Goal: Transaction & Acquisition: Purchase product/service

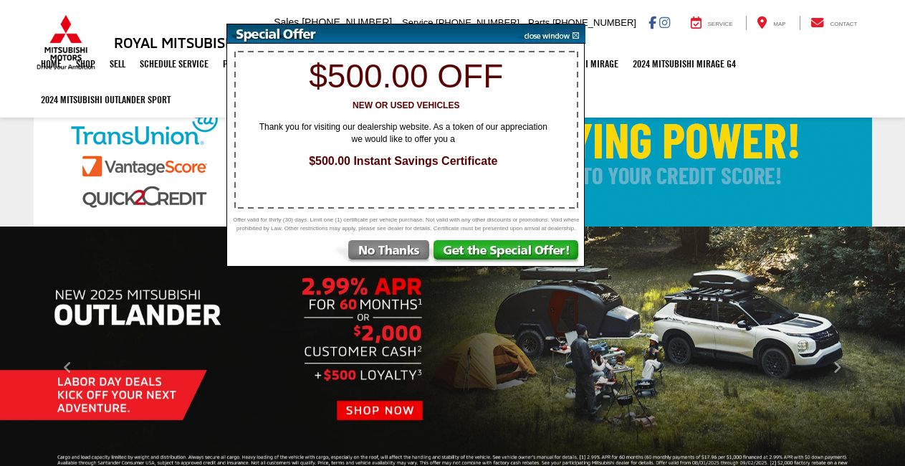
select select "Mitsubishi"
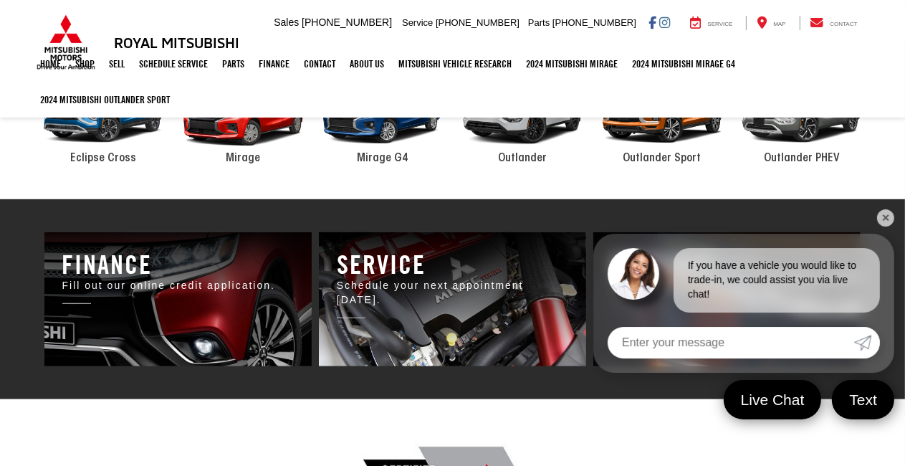
scroll to position [645, 0]
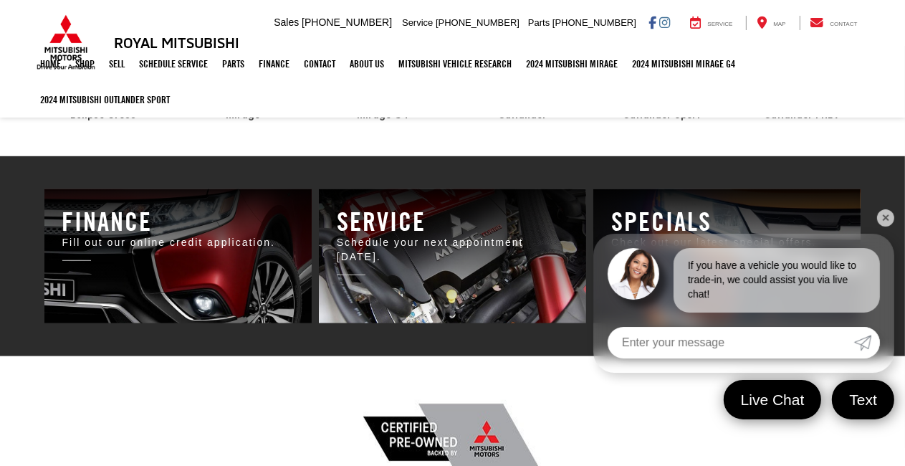
click at [889, 214] on link "✕" at bounding box center [885, 217] width 17 height 17
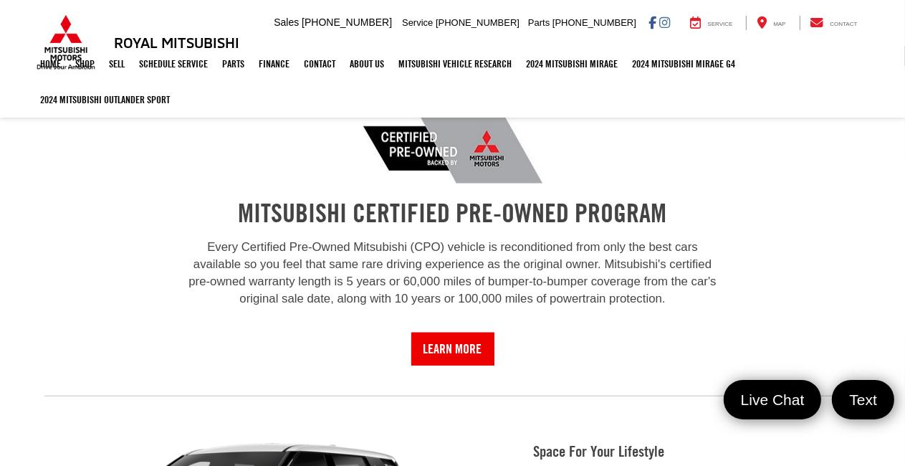
scroll to position [1218, 0]
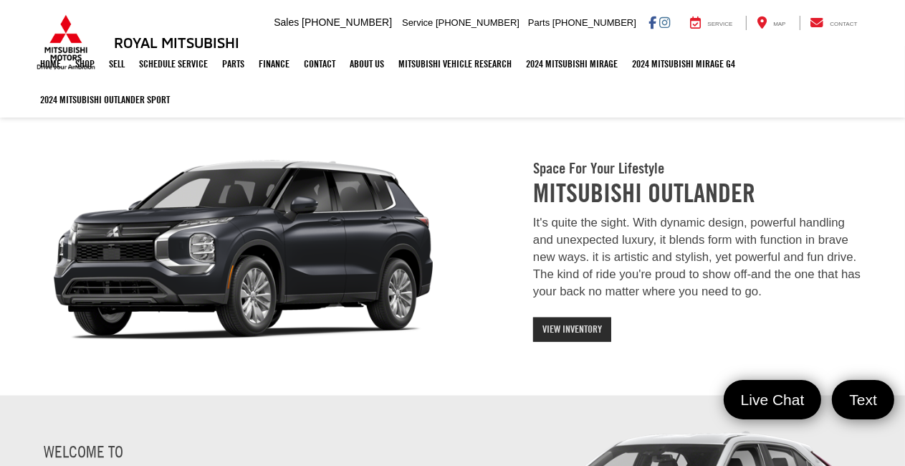
click at [579, 320] on link "View Inventory" at bounding box center [572, 329] width 78 height 24
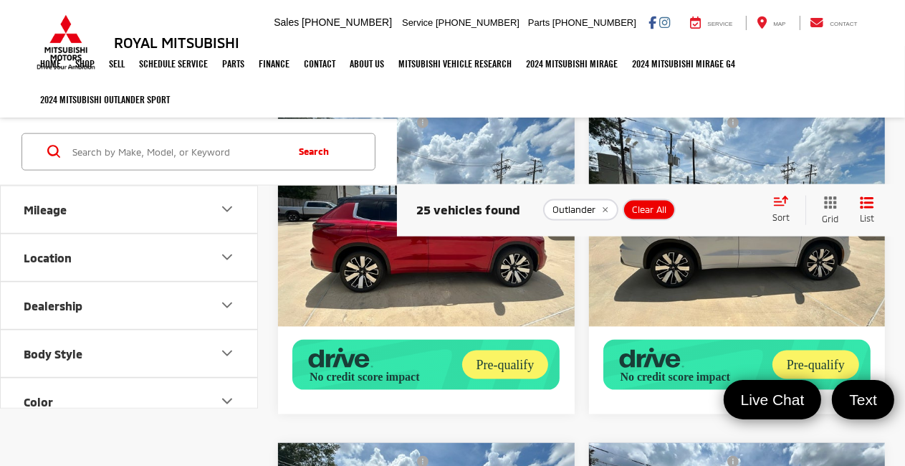
scroll to position [1648, 0]
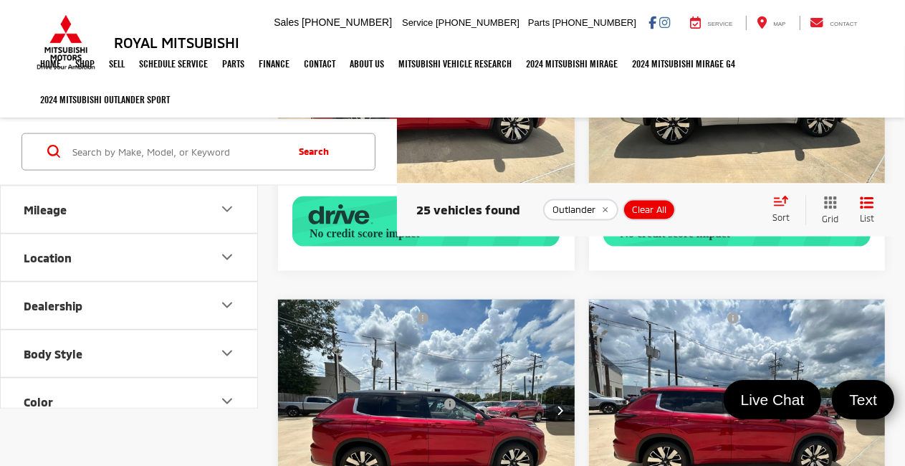
click at [75, 360] on button "Body Style" at bounding box center [130, 353] width 258 height 47
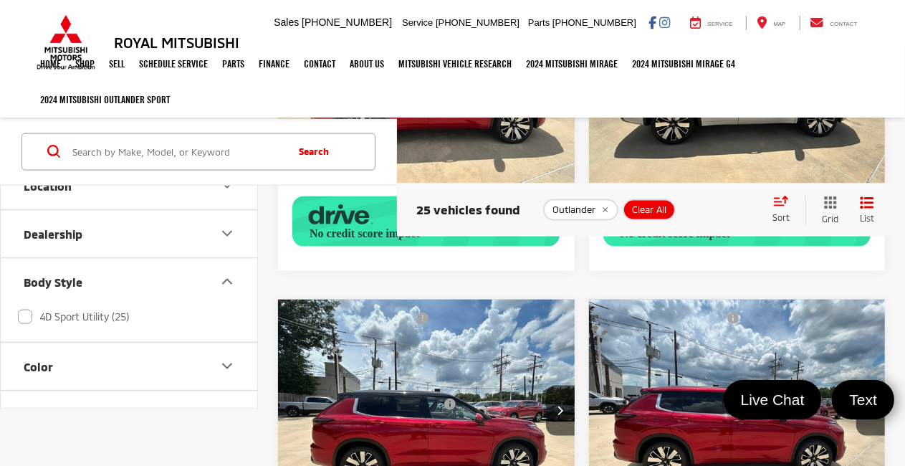
click at [39, 361] on div "Color" at bounding box center [38, 367] width 29 height 14
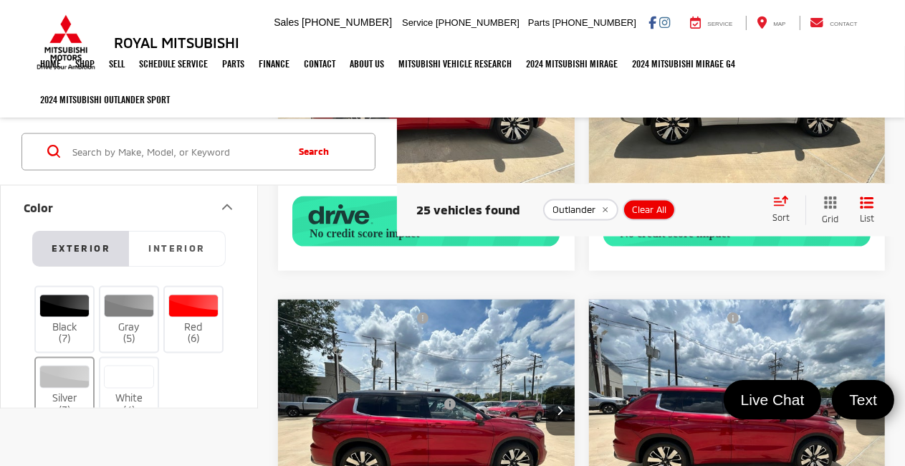
scroll to position [430, 0]
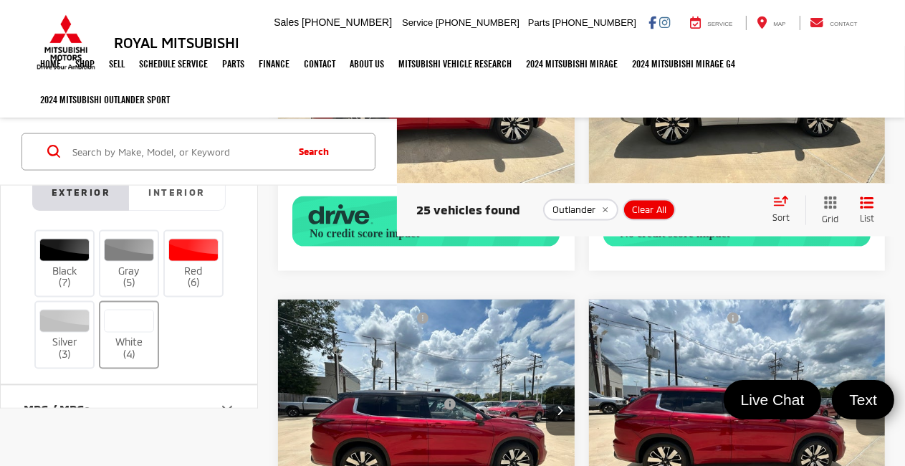
click at [104, 340] on label "White (4)" at bounding box center [129, 335] width 58 height 51
click at [0, 0] on input "White (4)" at bounding box center [0, 0] width 0 height 0
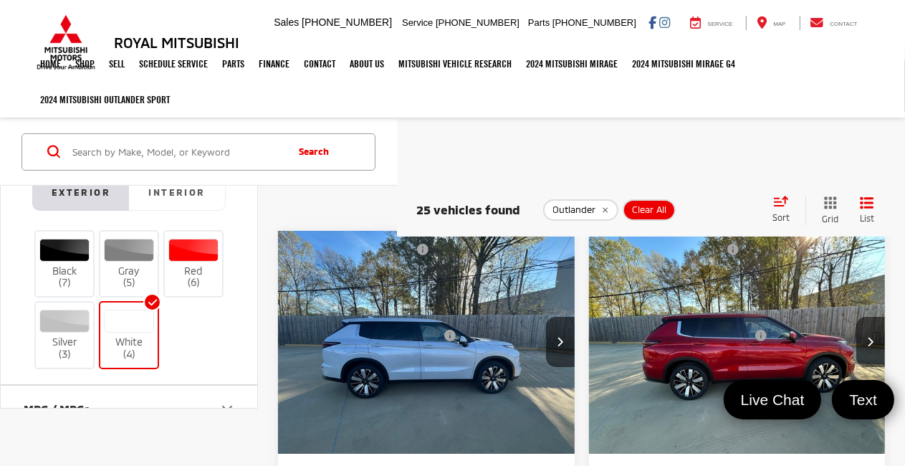
scroll to position [16, 0]
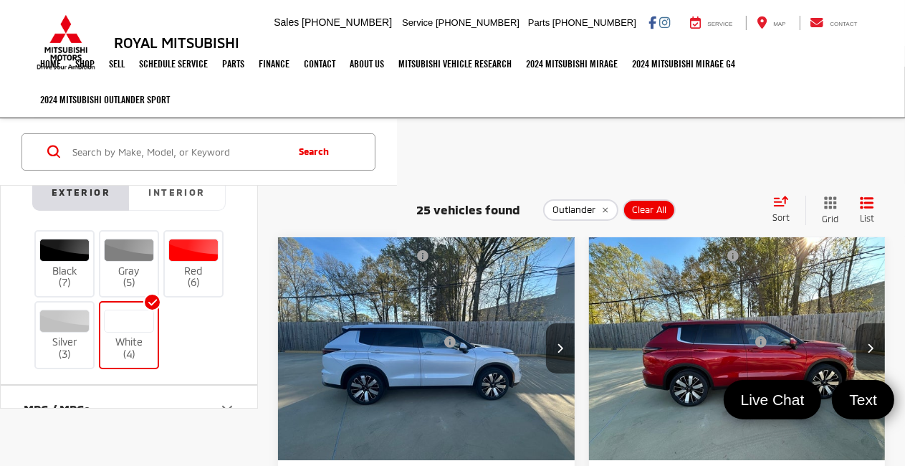
click at [176, 196] on button "Interior" at bounding box center [177, 193] width 97 height 36
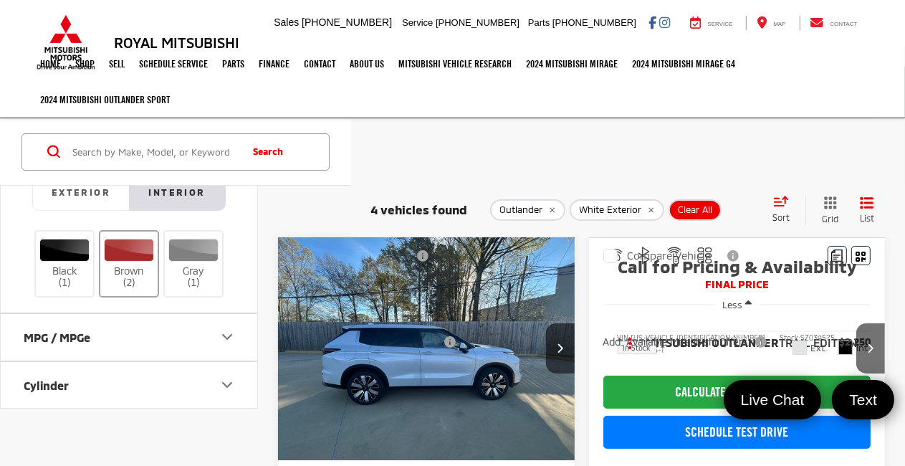
click at [115, 255] on div at bounding box center [129, 250] width 51 height 23
click at [0, 0] on input "Brown (2)" at bounding box center [0, 0] width 0 height 0
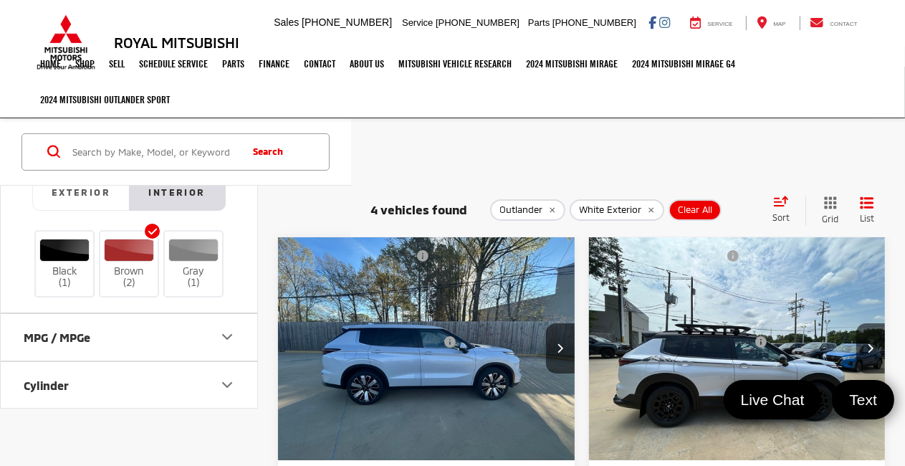
scroll to position [0, 0]
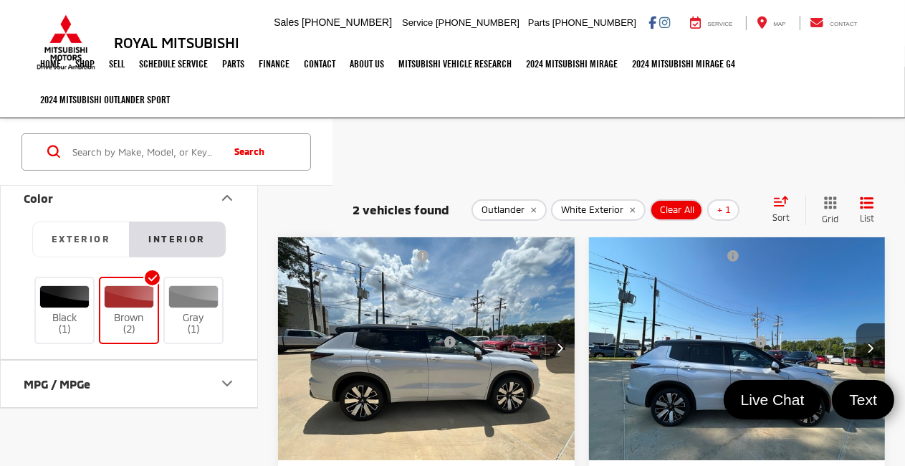
scroll to position [358, 0]
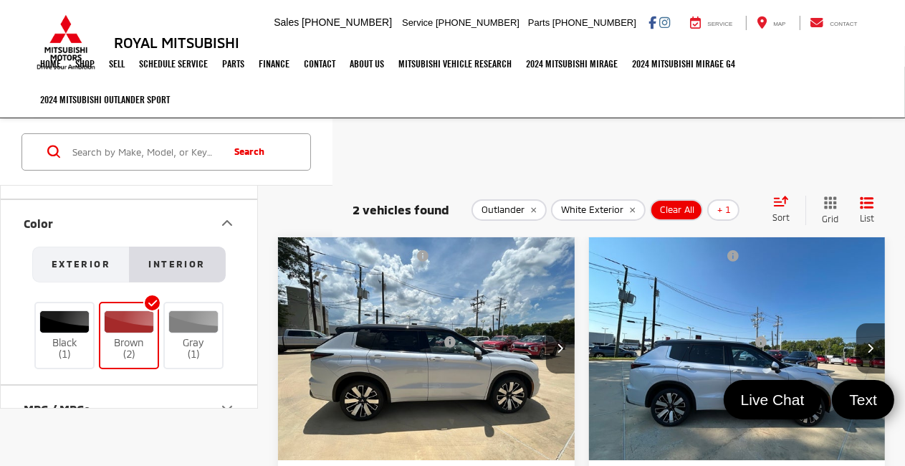
click at [101, 261] on span "Exterior" at bounding box center [81, 263] width 59 height 11
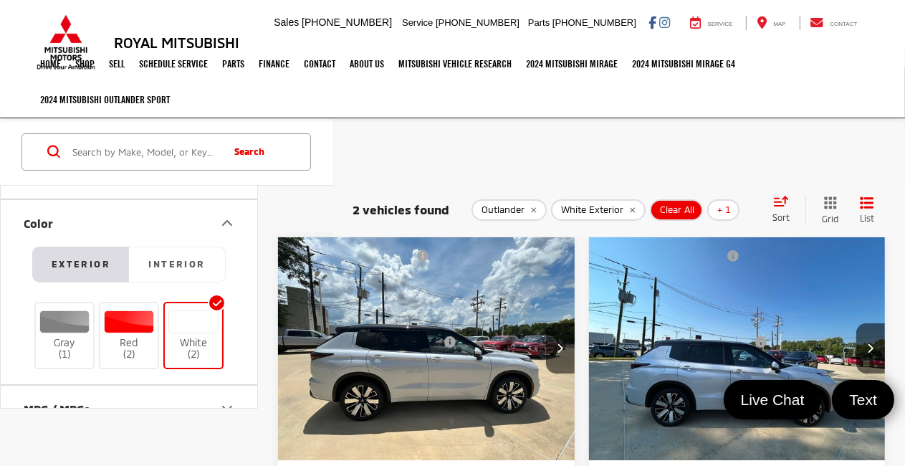
click at [209, 337] on label "White (2)" at bounding box center [194, 335] width 58 height 51
click at [0, 0] on input "White (2)" at bounding box center [0, 0] width 0 height 0
click at [209, 337] on label "White (2)" at bounding box center [194, 335] width 58 height 51
click at [0, 0] on input "White (2)" at bounding box center [0, 0] width 0 height 0
click at [97, 343] on div "Gray (1) Red (2) White (2)" at bounding box center [129, 336] width 222 height 72
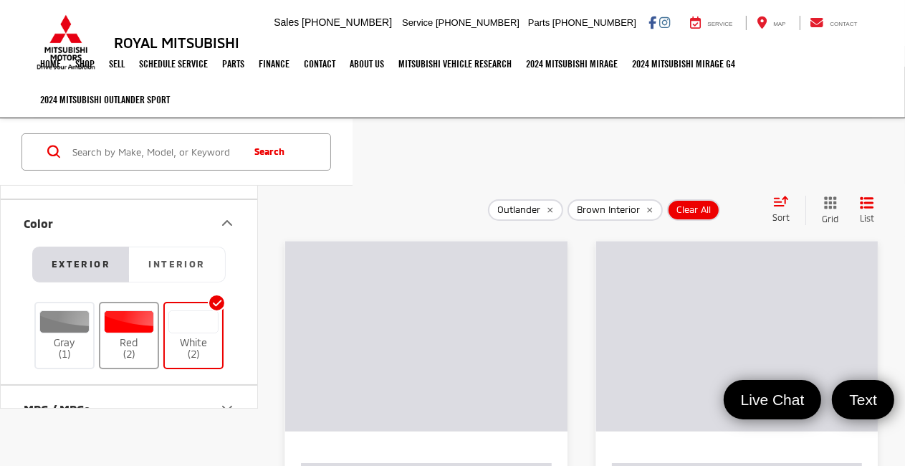
click at [128, 343] on label "Red (2)" at bounding box center [129, 335] width 58 height 51
click at [0, 0] on input "Red (2)" at bounding box center [0, 0] width 0 height 0
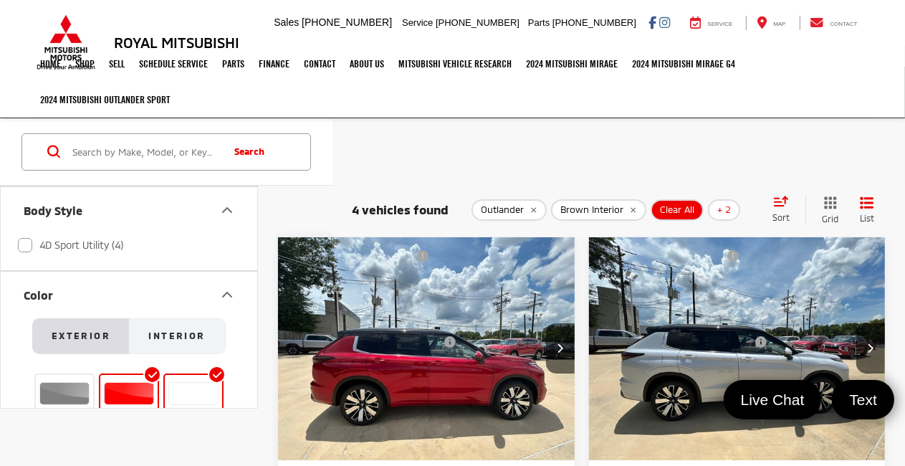
click at [185, 334] on span "Interior" at bounding box center [176, 335] width 57 height 11
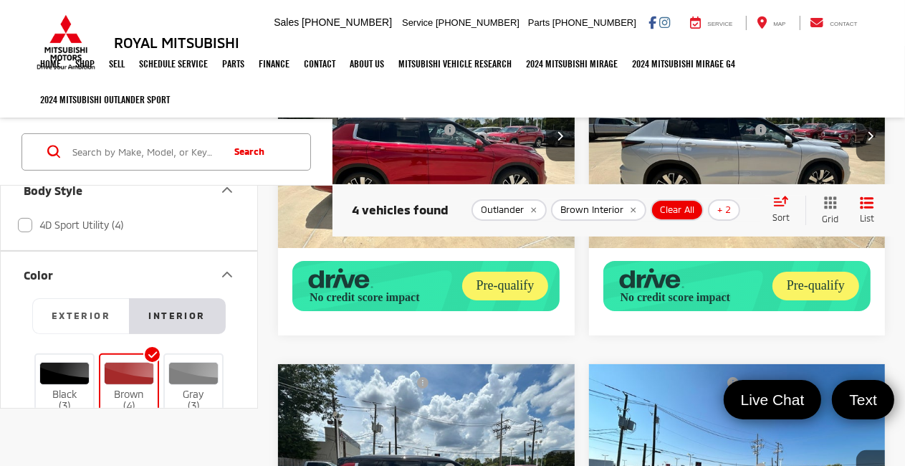
click at [152, 386] on label "Brown (4)" at bounding box center [129, 386] width 58 height 51
click at [0, 0] on input "Brown (4)" at bounding box center [0, 0] width 0 height 0
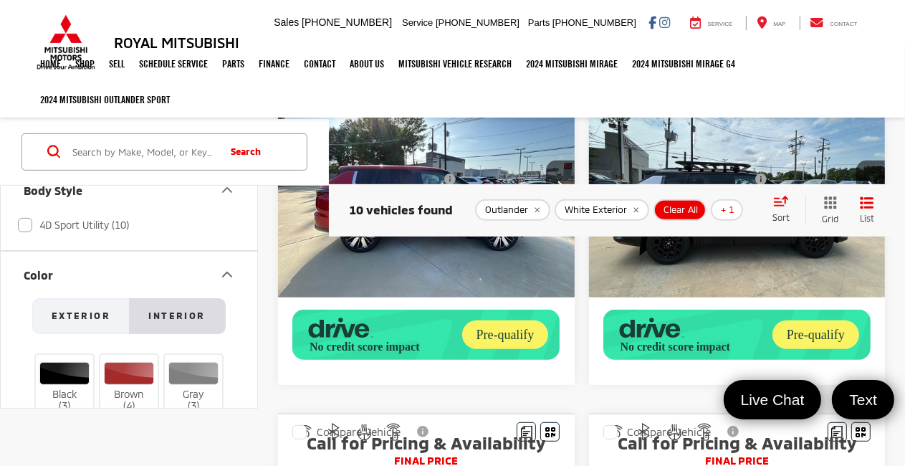
click at [51, 310] on button "Exterior" at bounding box center [80, 316] width 97 height 36
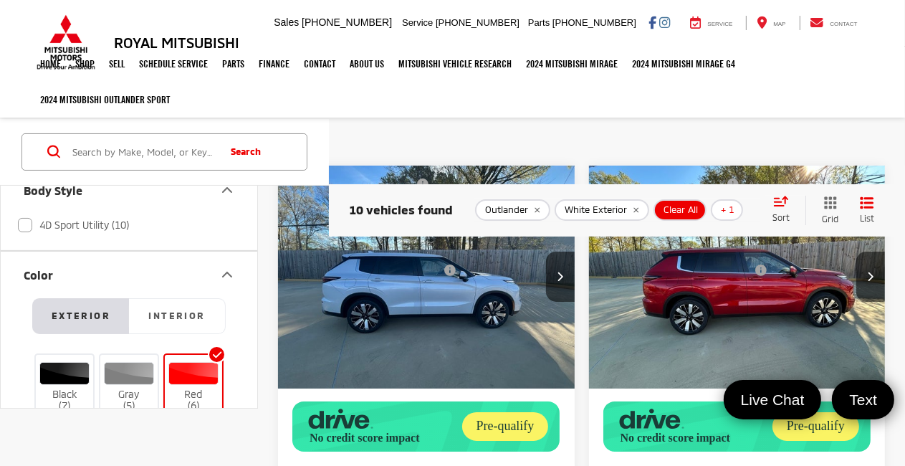
click at [464, 302] on img "2025 Mitsubishi Outlander SE 0" at bounding box center [426, 278] width 299 height 224
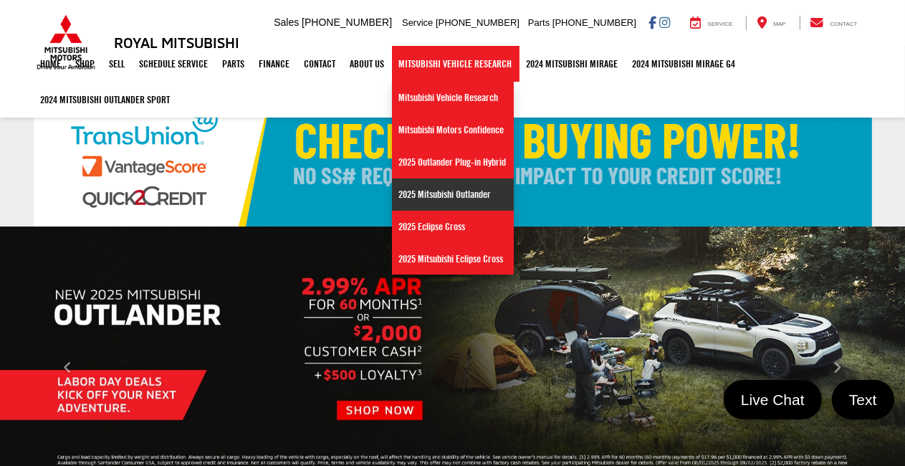
click at [482, 202] on link "2025 Mitsubishi Outlander" at bounding box center [453, 194] width 122 height 32
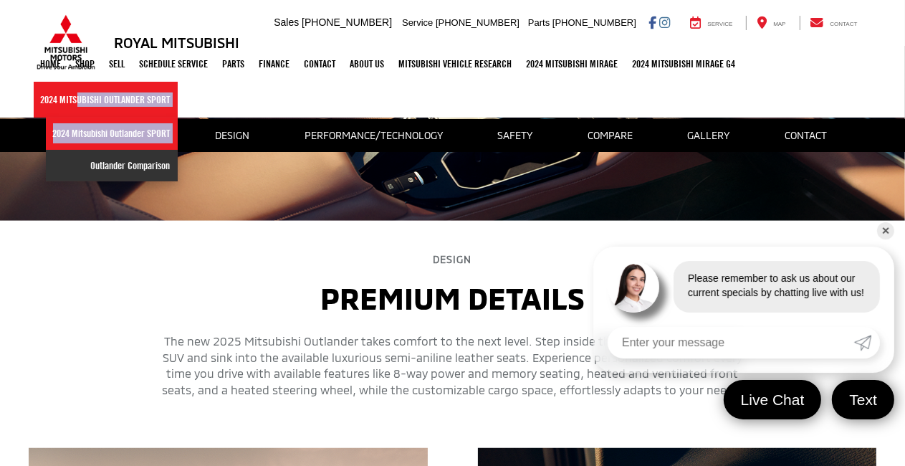
drag, startPoint x: 72, startPoint y: 100, endPoint x: 93, endPoint y: 162, distance: 65.0
click at [93, 118] on li "2024 Mitsubishi Outlander SPORT 2024 Mitsubishi Outlander SPORT Outlander Compa…" at bounding box center [106, 100] width 144 height 36
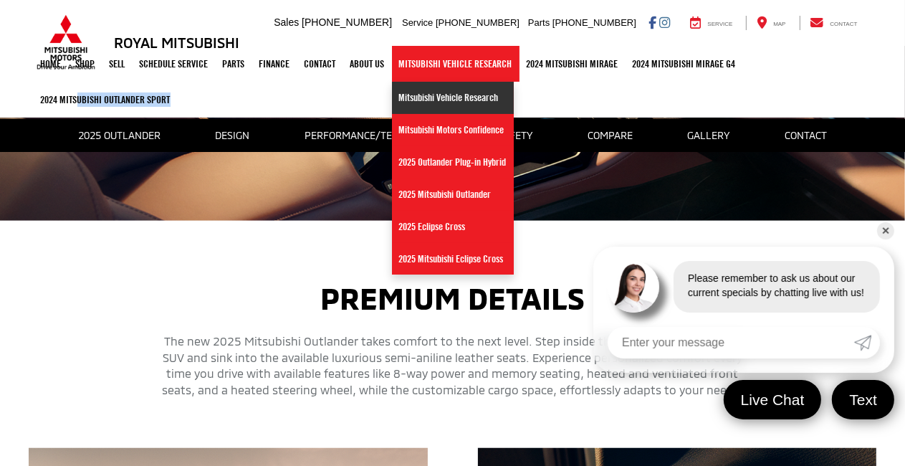
click at [469, 103] on link "Mitsubishi Vehicle Research" at bounding box center [453, 98] width 122 height 32
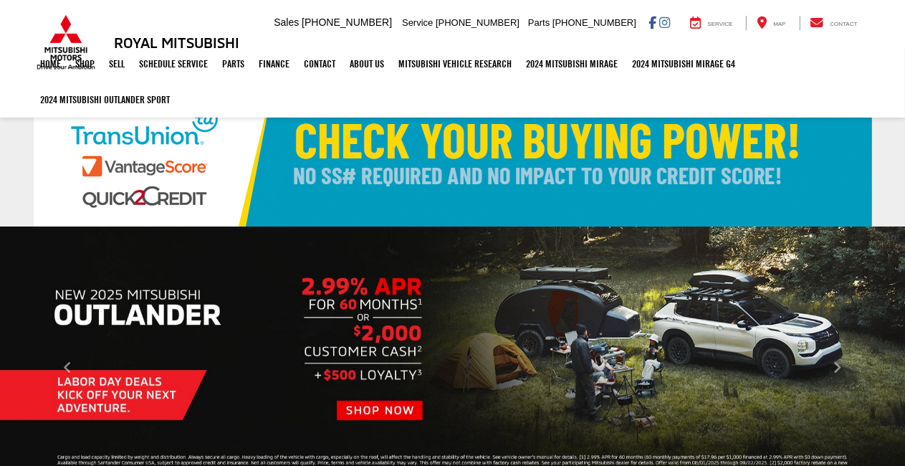
click at [142, 388] on img "carousel slide number 1 of 12" at bounding box center [452, 367] width 905 height 283
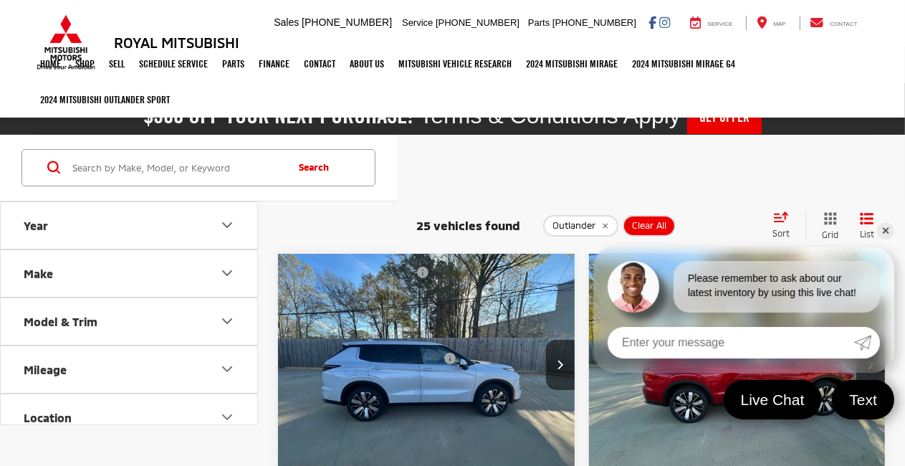
click at [421, 297] on img "2025 Mitsubishi Outlander SE 0" at bounding box center [426, 366] width 299 height 224
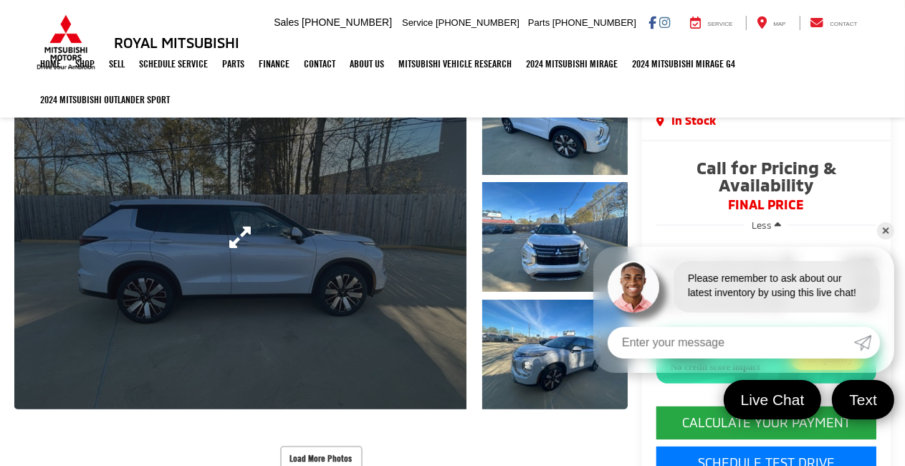
scroll to position [338, 0]
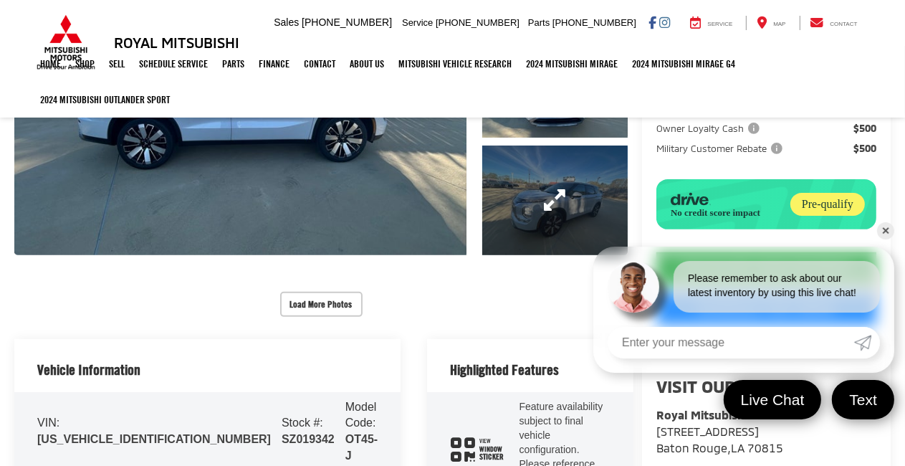
click at [550, 197] on link "Expand Photo 3" at bounding box center [554, 200] width 145 height 110
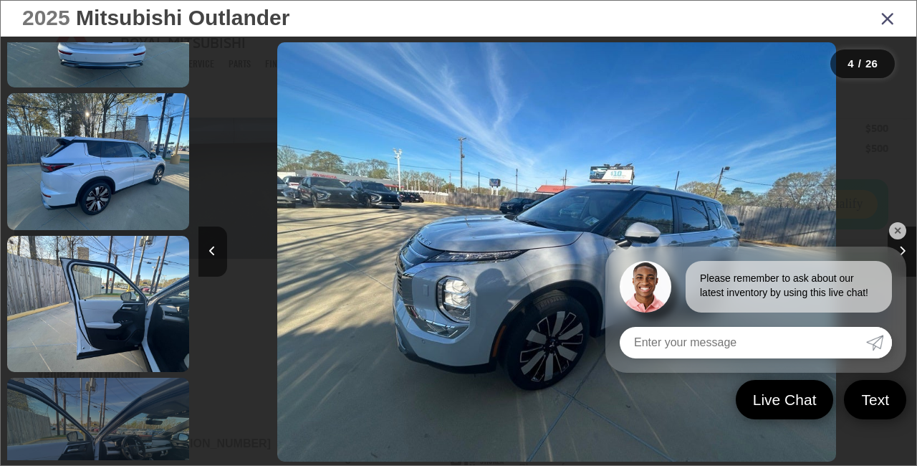
scroll to position [1190, 0]
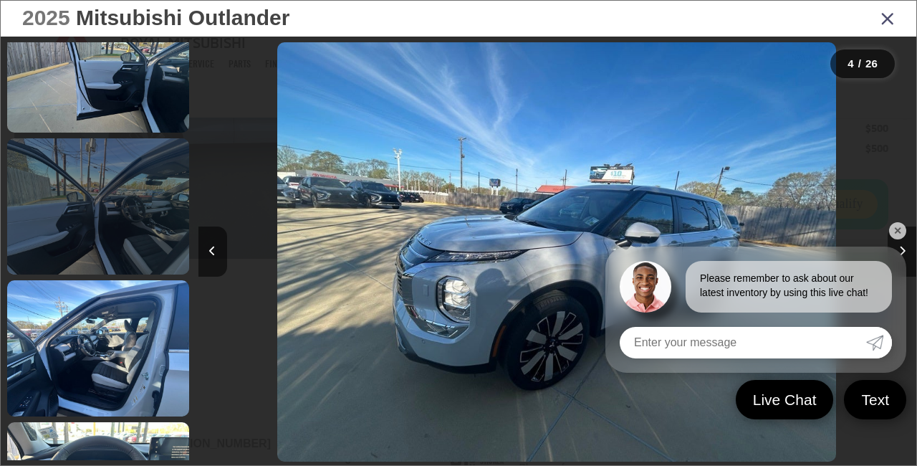
click at [135, 259] on link at bounding box center [98, 206] width 182 height 136
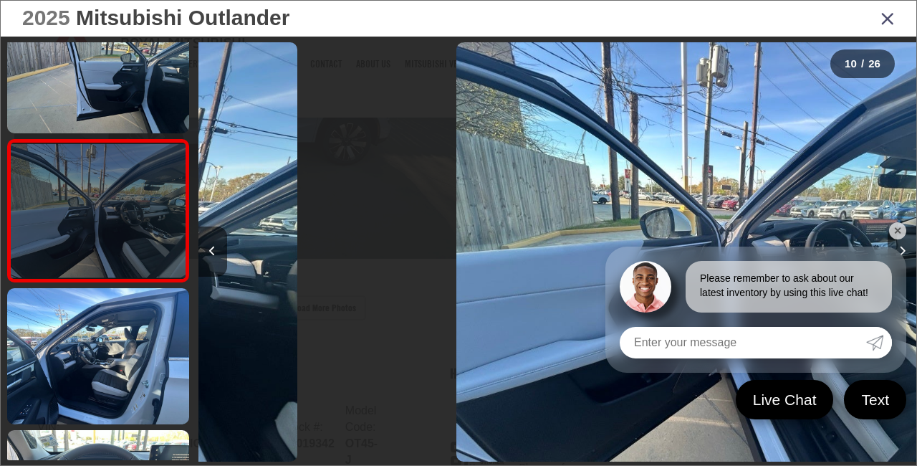
scroll to position [0, 6467]
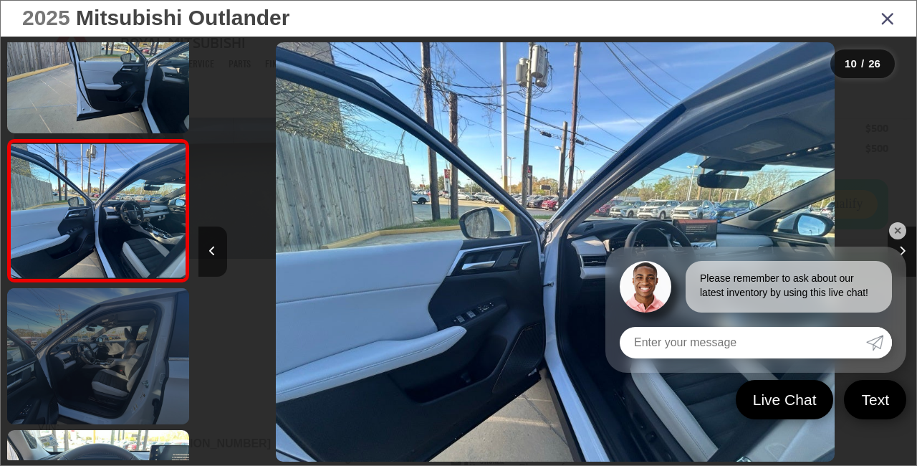
drag, startPoint x: 46, startPoint y: 423, endPoint x: 186, endPoint y: 378, distance: 147.3
click at [46, 421] on link at bounding box center [98, 356] width 182 height 136
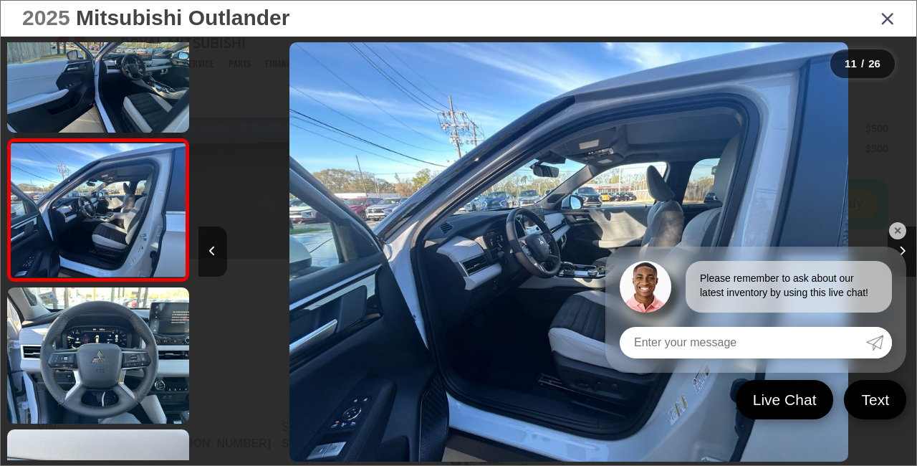
scroll to position [0, 7186]
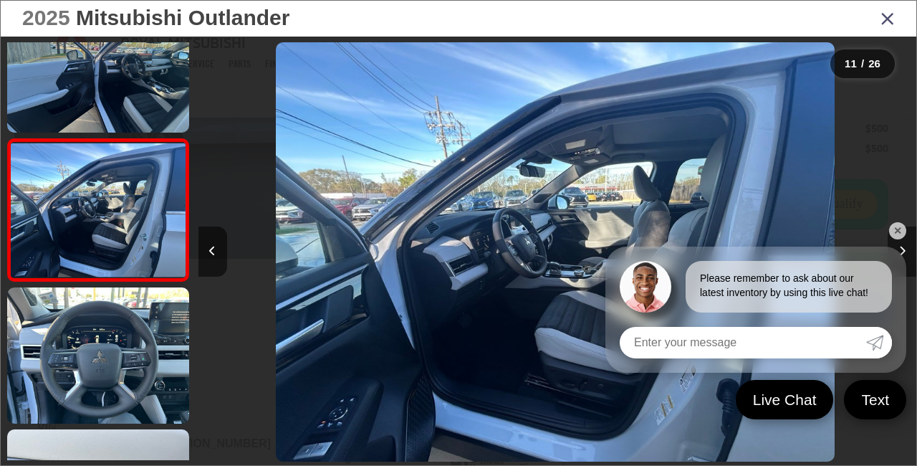
click at [903, 246] on icon "Next image" at bounding box center [902, 251] width 6 height 10
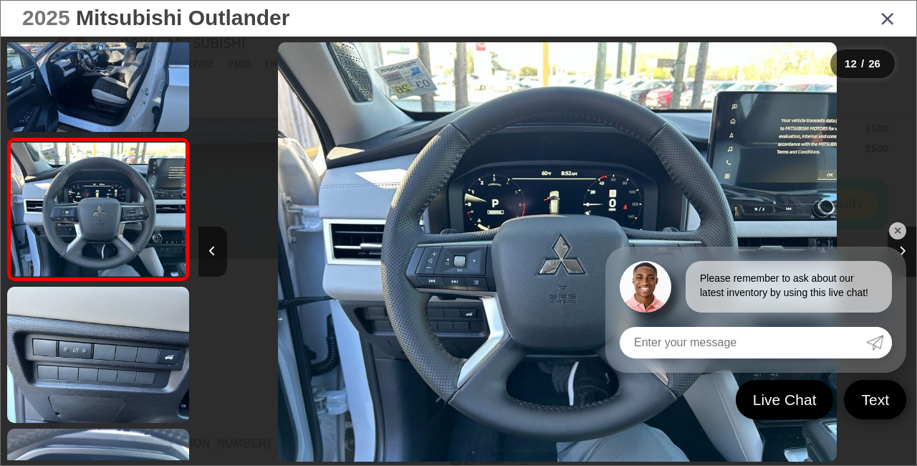
scroll to position [0, 7904]
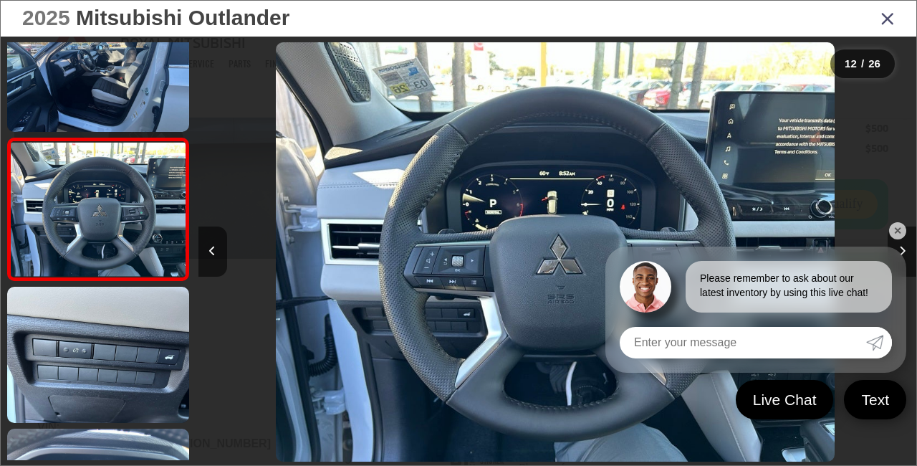
click at [897, 231] on link "✕" at bounding box center [897, 230] width 17 height 17
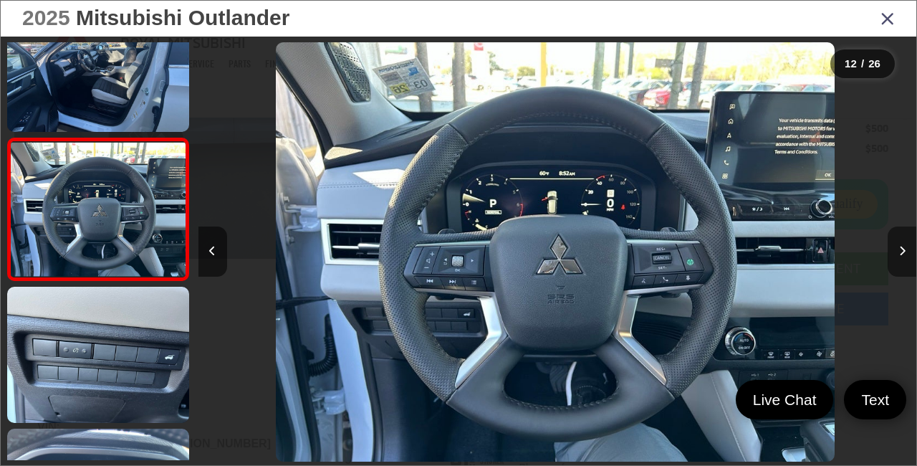
click at [903, 252] on icon "Next image" at bounding box center [902, 251] width 6 height 10
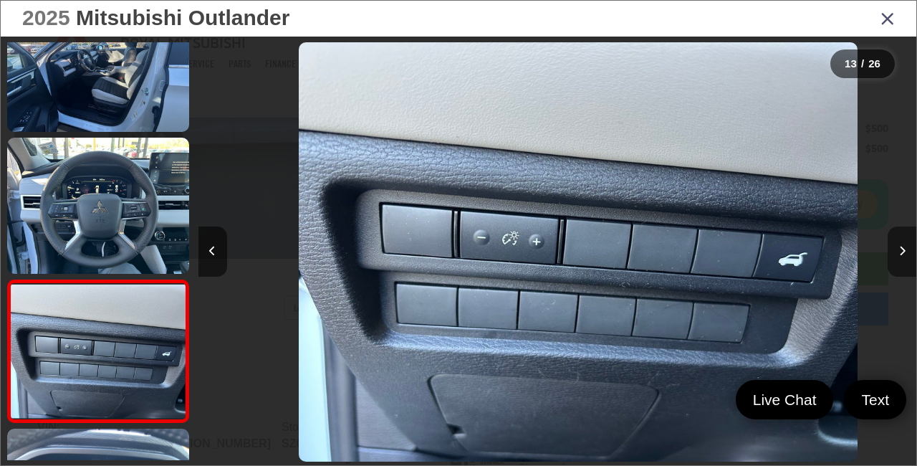
scroll to position [1609, 0]
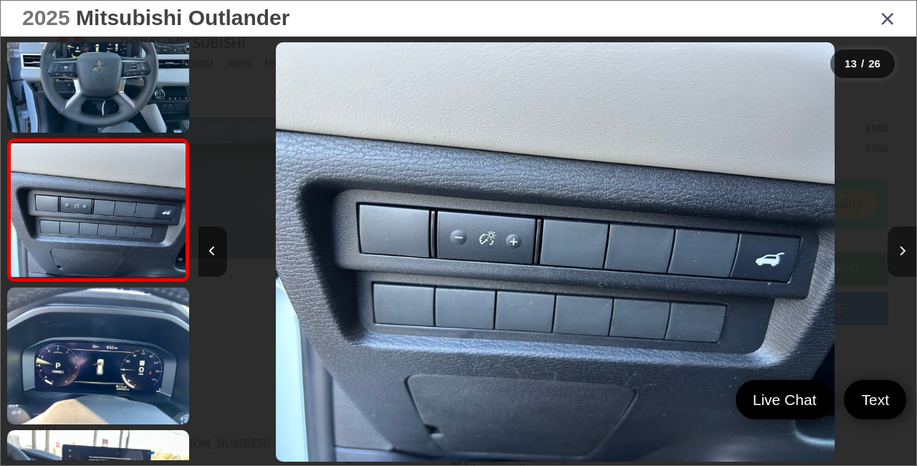
click at [903, 252] on icon "Next image" at bounding box center [902, 251] width 6 height 10
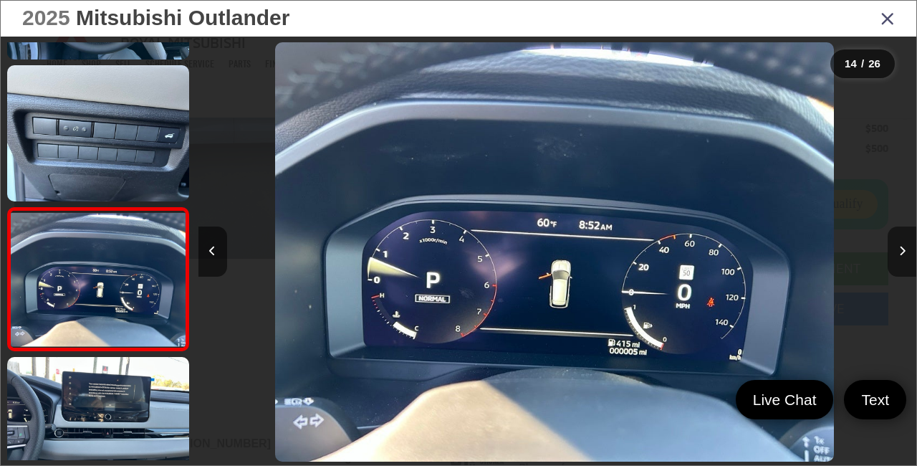
scroll to position [1752, 0]
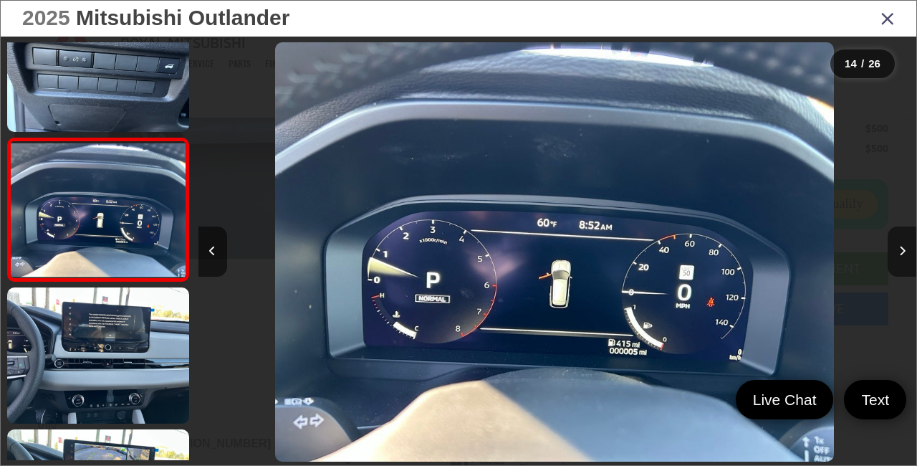
click at [903, 252] on icon "Next image" at bounding box center [902, 251] width 6 height 10
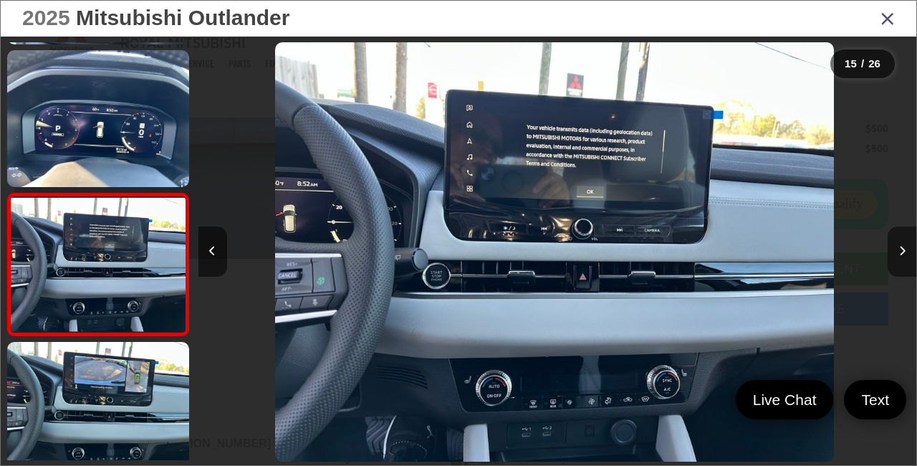
scroll to position [1893, 0]
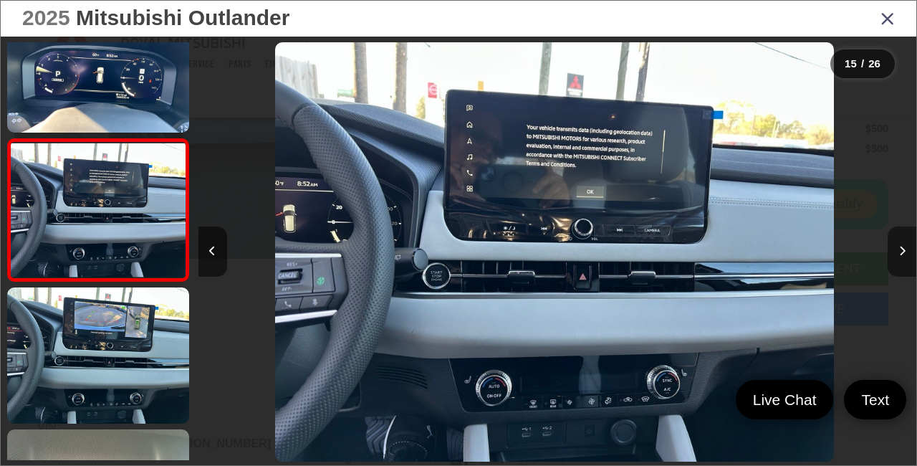
click at [903, 252] on icon "Next image" at bounding box center [902, 251] width 6 height 10
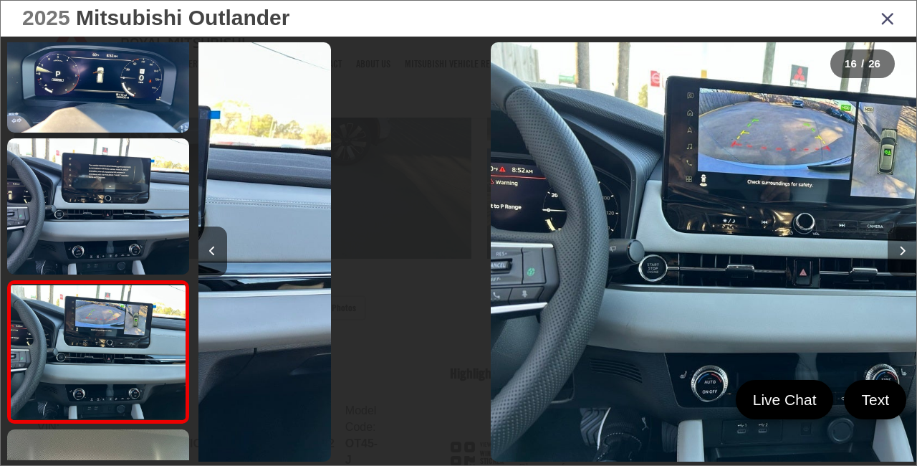
scroll to position [2035, 0]
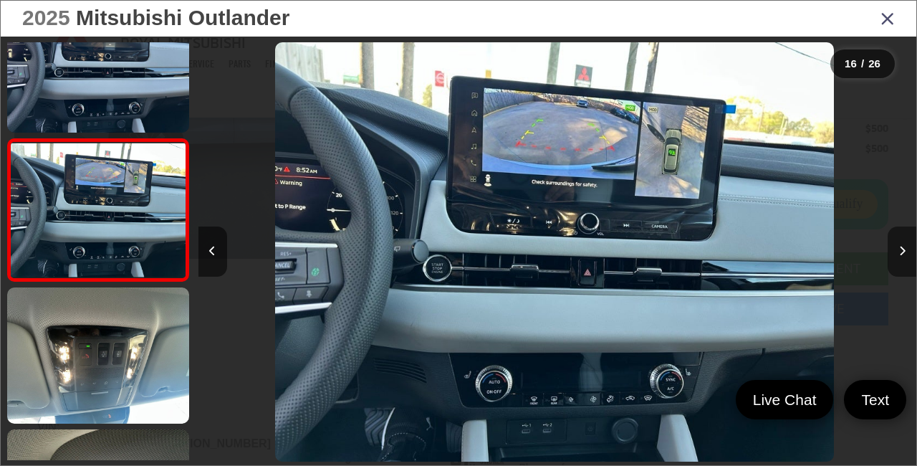
click at [903, 252] on icon "Next image" at bounding box center [902, 251] width 6 height 10
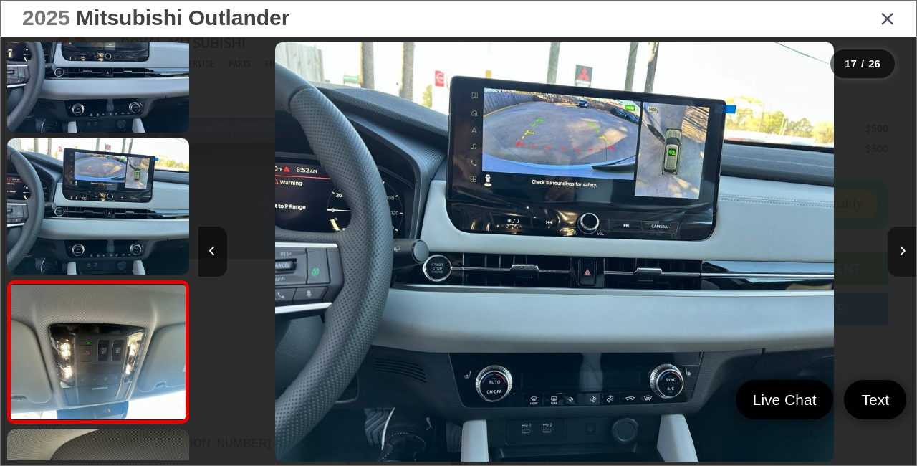
scroll to position [0, 0]
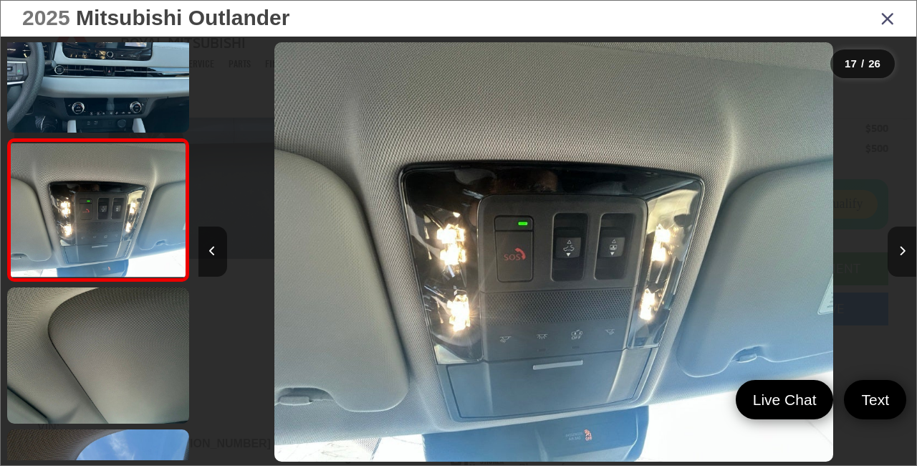
click at [903, 252] on icon "Next image" at bounding box center [902, 251] width 6 height 10
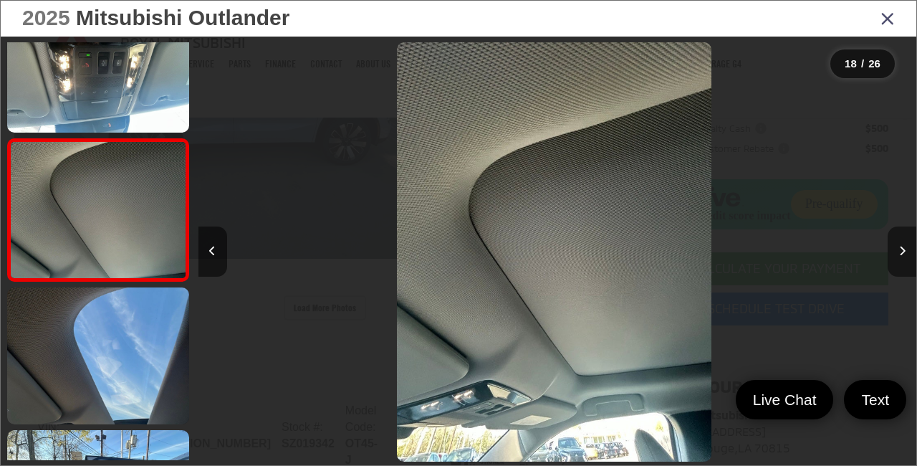
click at [903, 252] on icon "Next image" at bounding box center [902, 251] width 6 height 10
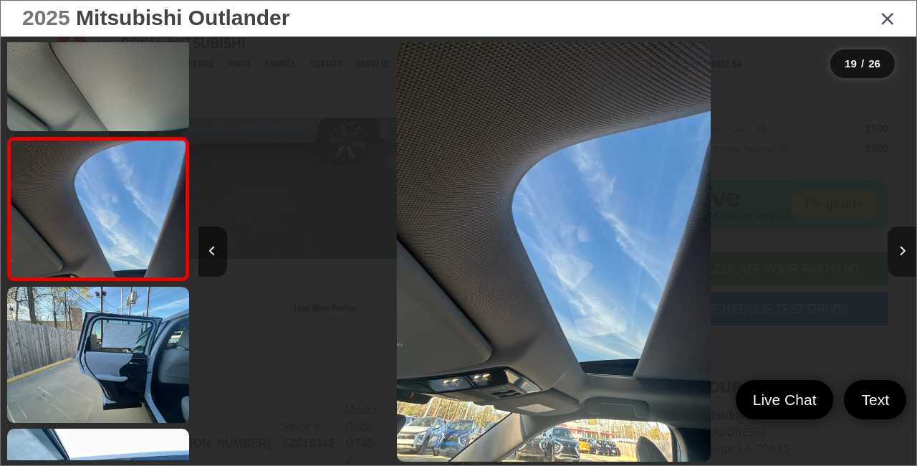
click at [903, 252] on icon "Next image" at bounding box center [902, 251] width 6 height 10
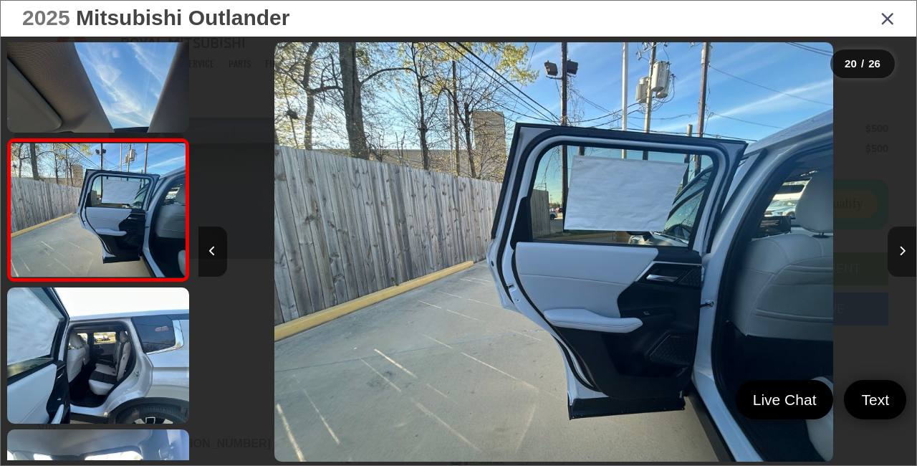
click at [903, 252] on icon "Next image" at bounding box center [902, 251] width 6 height 10
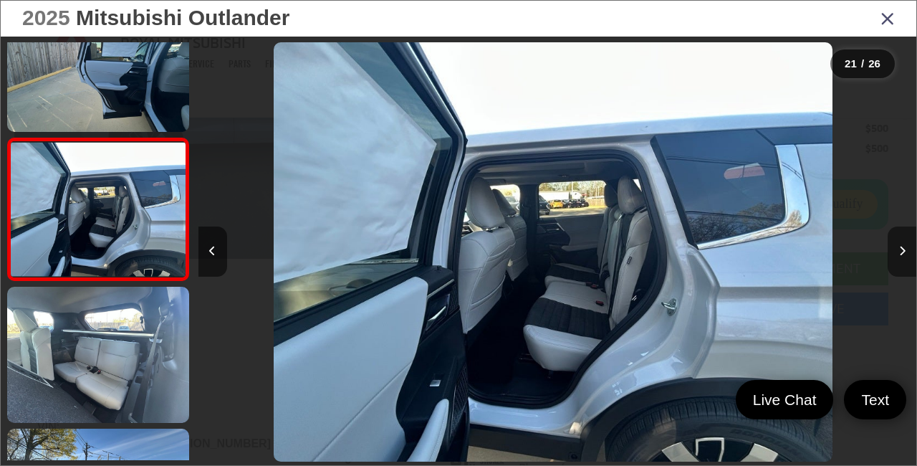
click at [903, 252] on icon "Next image" at bounding box center [902, 251] width 6 height 10
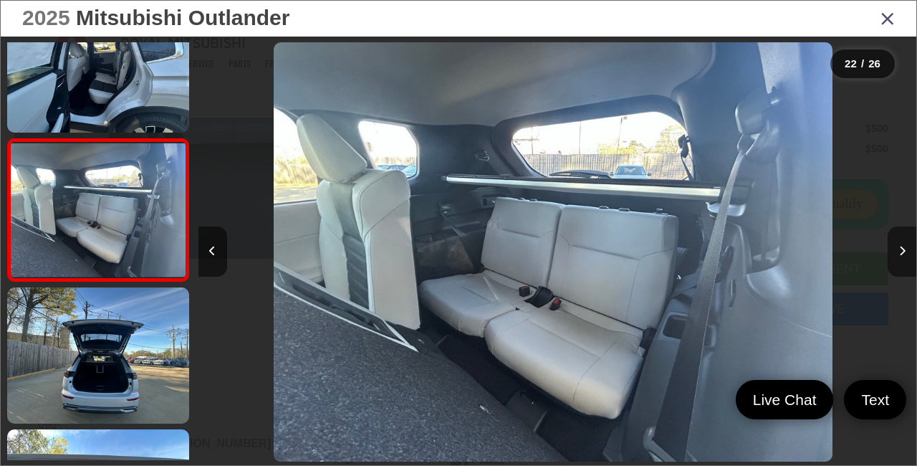
click at [903, 252] on icon "Next image" at bounding box center [902, 251] width 6 height 10
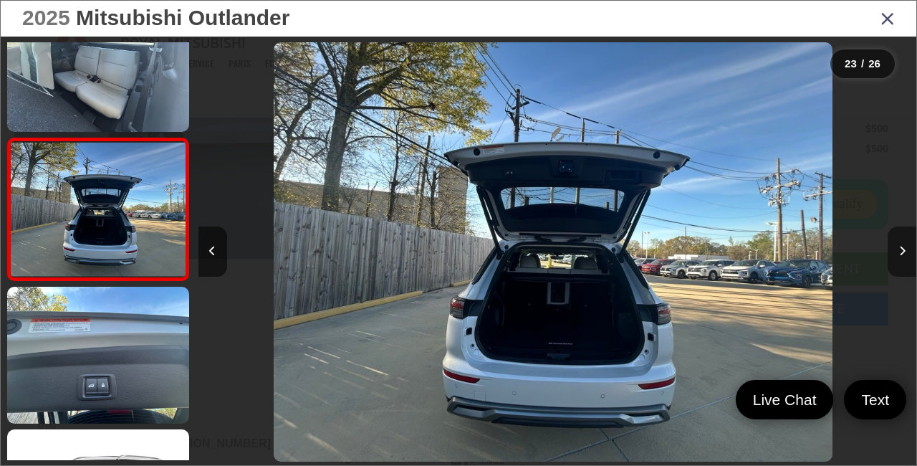
click at [903, 252] on icon "Next image" at bounding box center [902, 251] width 6 height 10
